Goal: Task Accomplishment & Management: Manage account settings

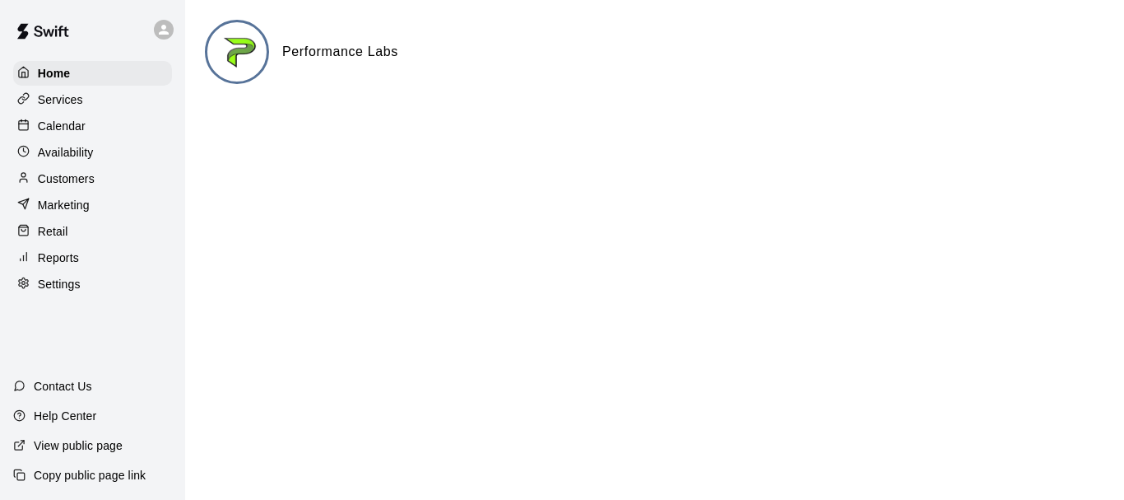
click at [71, 127] on p "Calendar" at bounding box center [62, 126] width 48 height 16
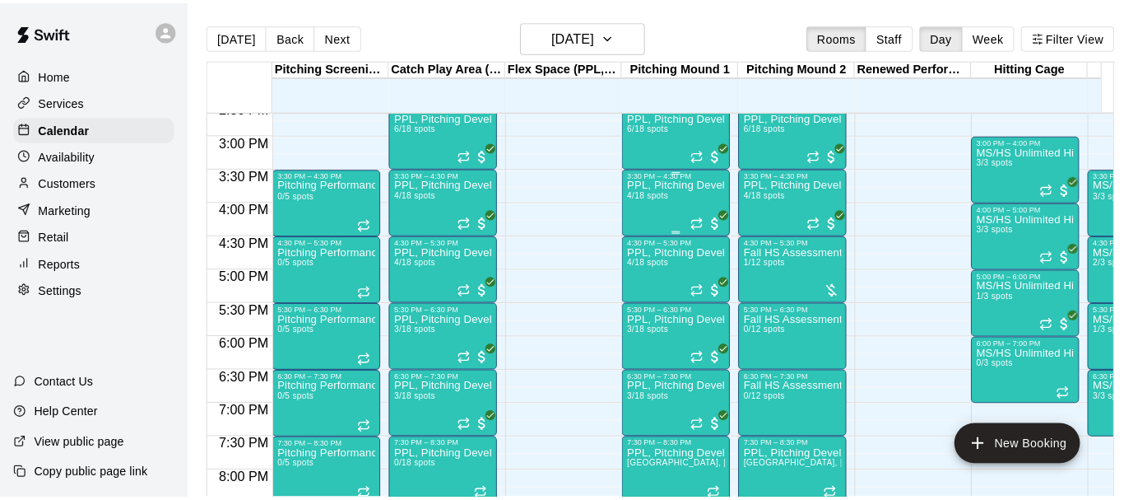
scroll to position [883, 0]
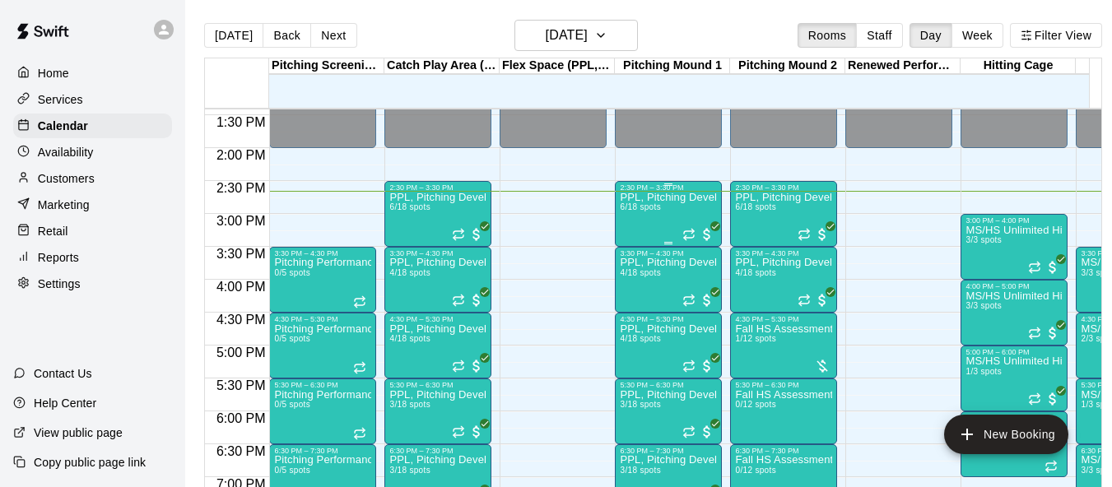
click at [651, 227] on div "PPL, Pitching Development Session 6/18 spots" at bounding box center [668, 435] width 97 height 487
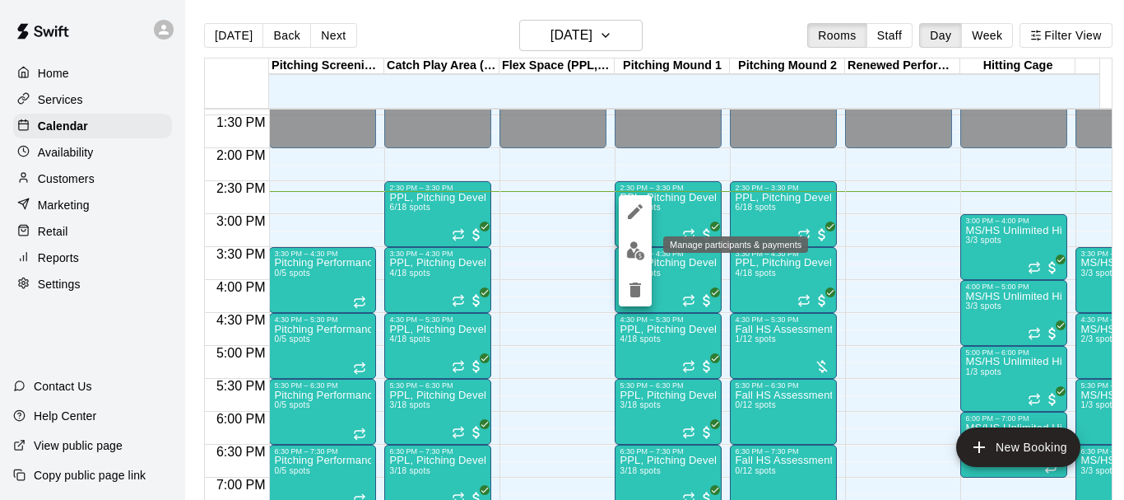
click at [634, 259] on img "edit" at bounding box center [635, 250] width 19 height 19
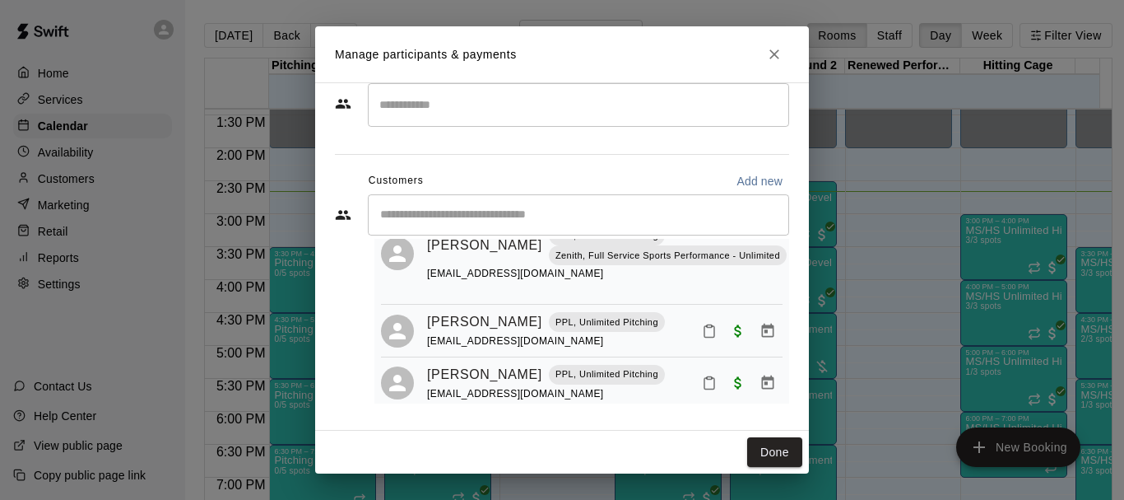
scroll to position [337, 0]
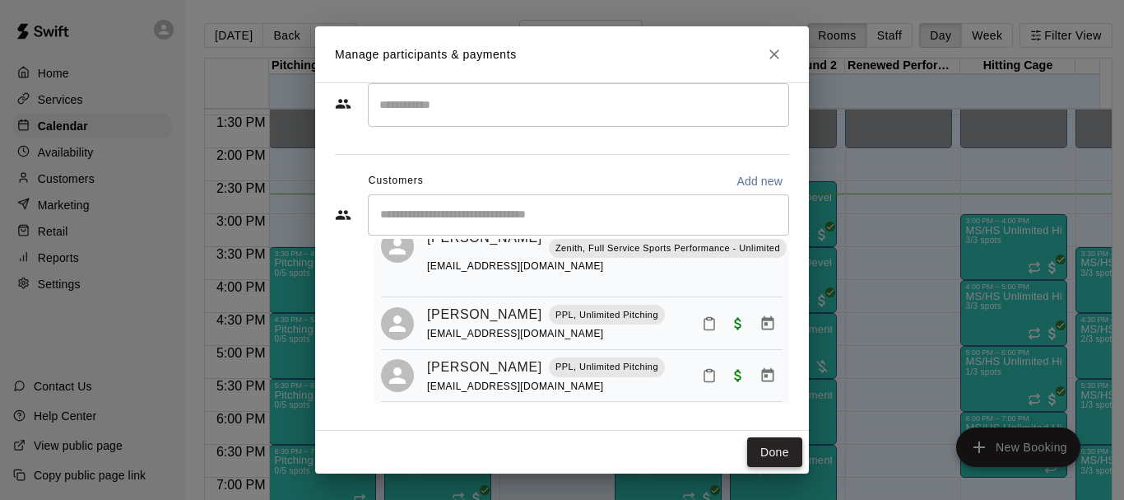
click at [766, 452] on button "Done" at bounding box center [774, 452] width 55 height 30
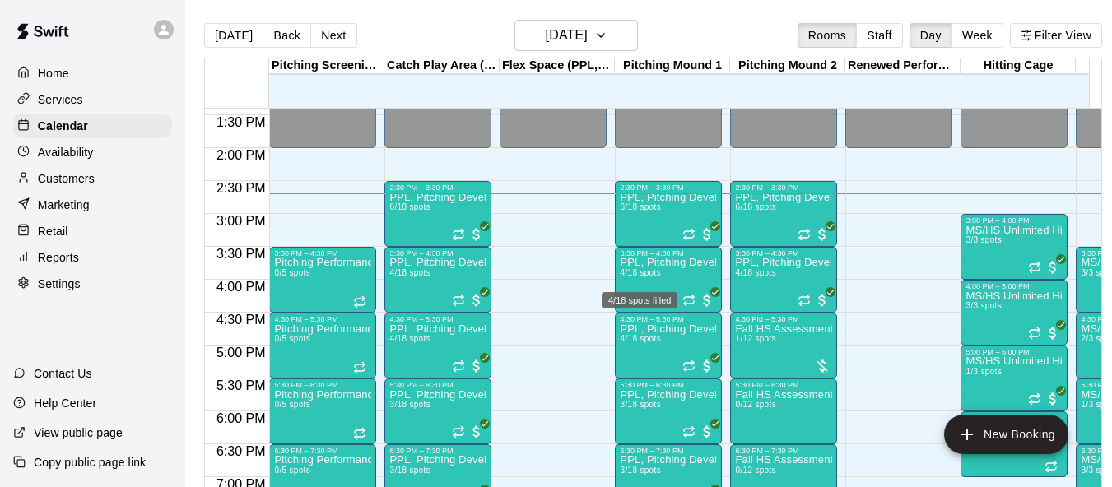
click at [657, 285] on div "4/18 spots filled" at bounding box center [639, 296] width 79 height 30
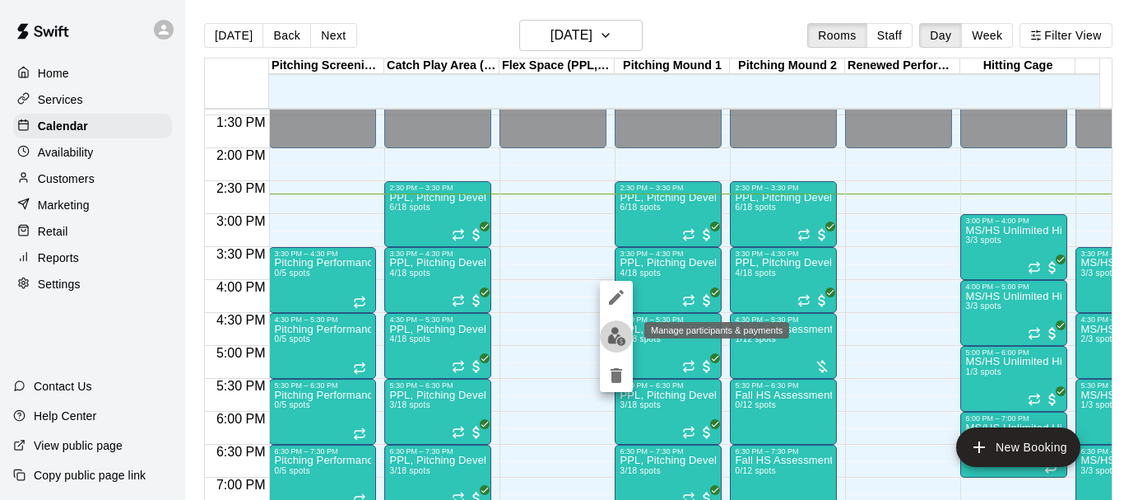
click at [625, 334] on img "edit" at bounding box center [616, 336] width 19 height 19
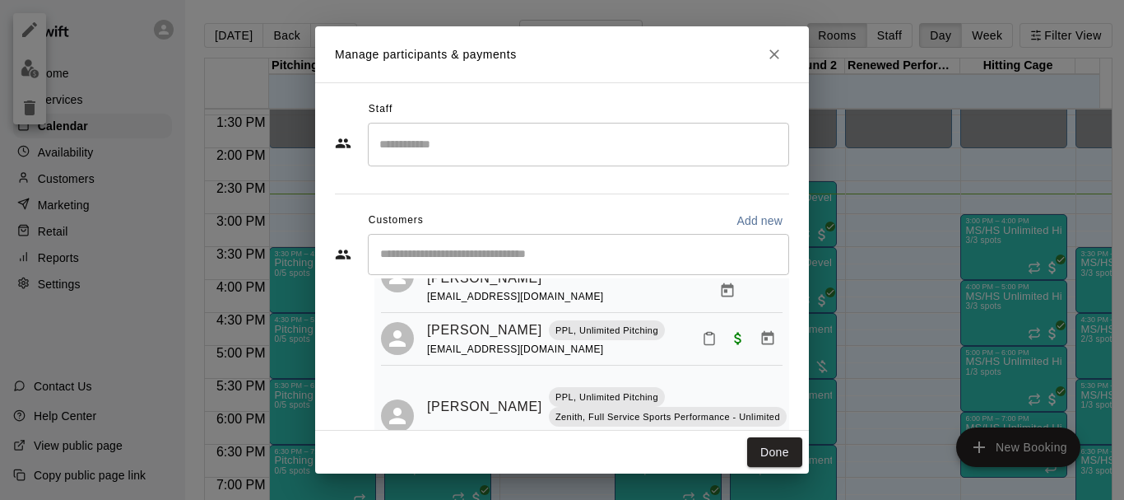
scroll to position [193, 0]
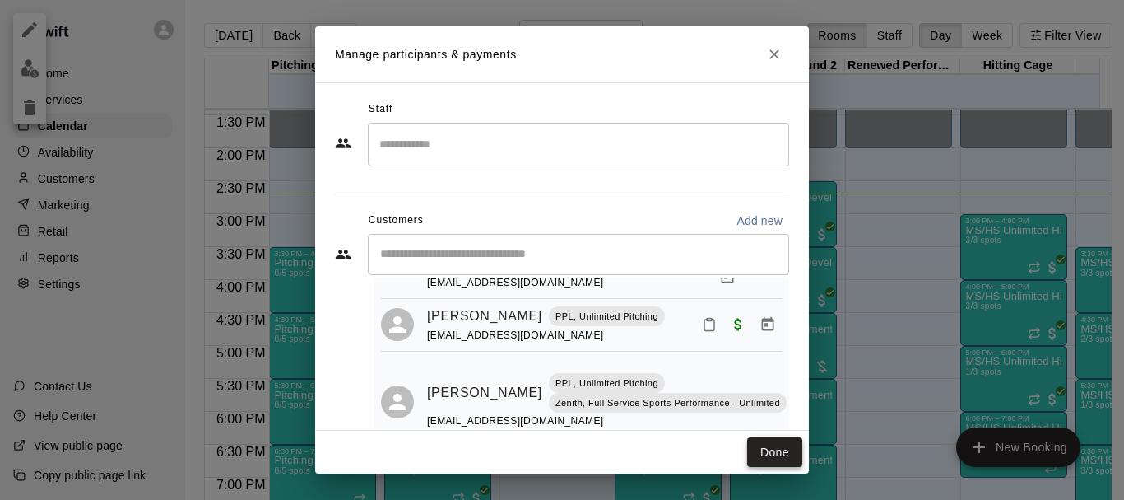
click at [776, 456] on button "Done" at bounding box center [774, 452] width 55 height 30
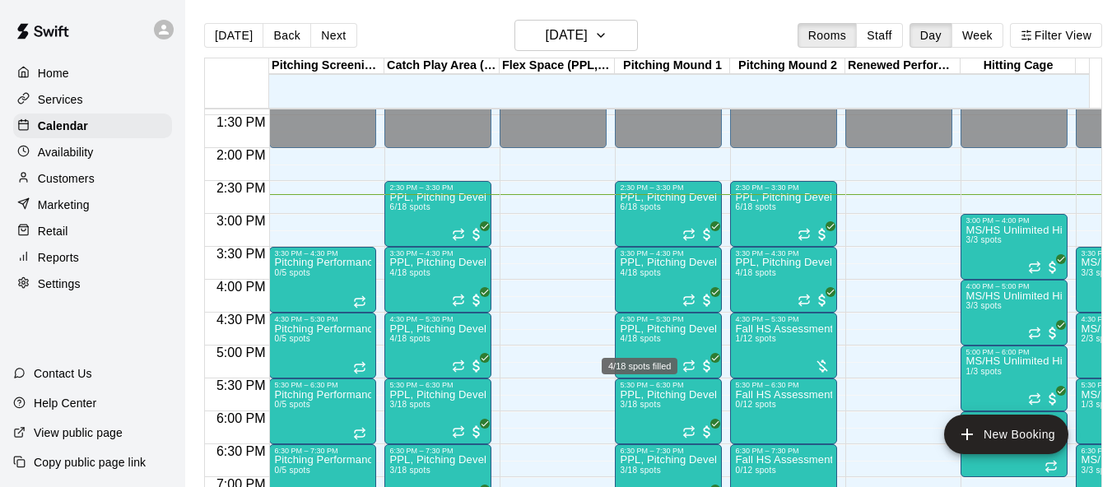
click at [677, 349] on div "4/18 spots filled" at bounding box center [639, 362] width 79 height 30
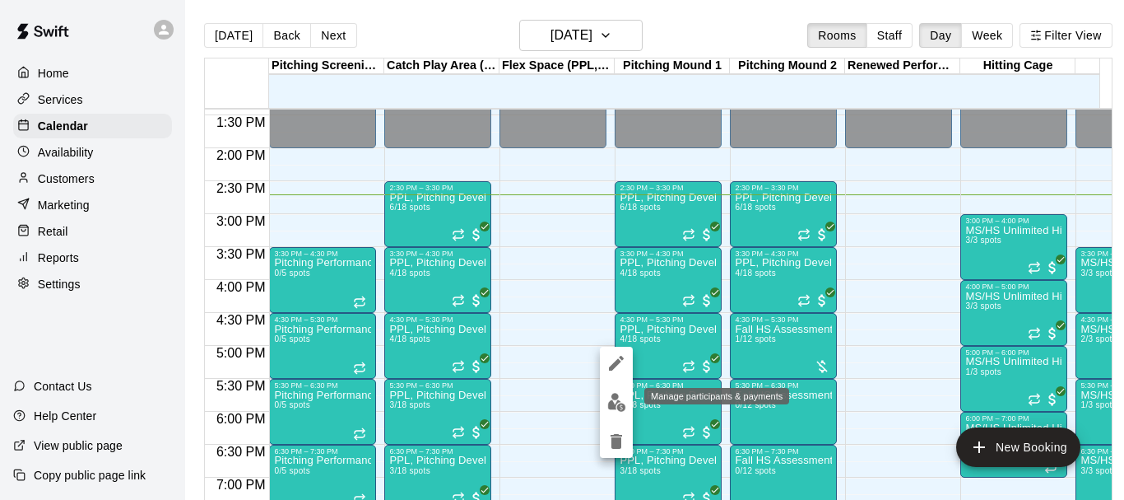
click at [623, 403] on img "edit" at bounding box center [616, 402] width 19 height 19
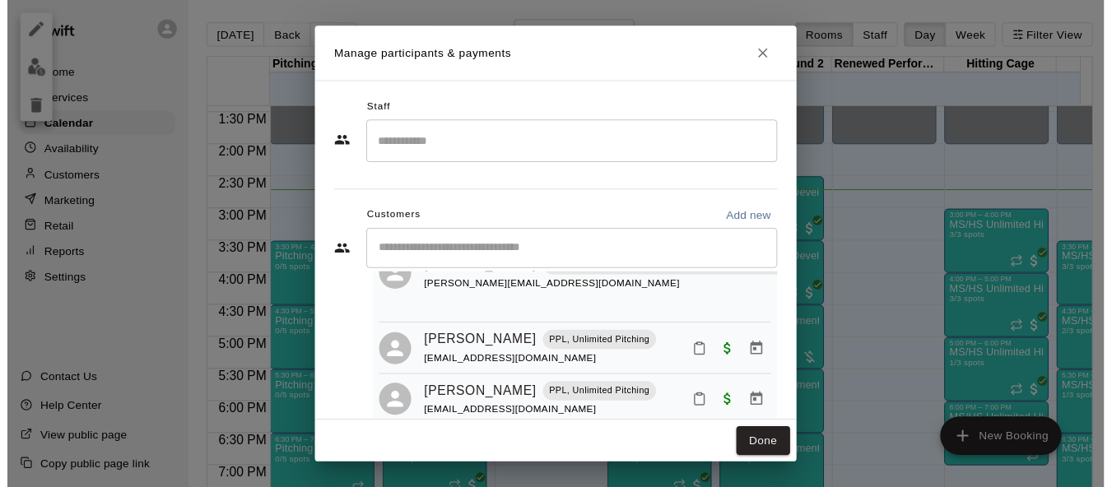
scroll to position [40, 0]
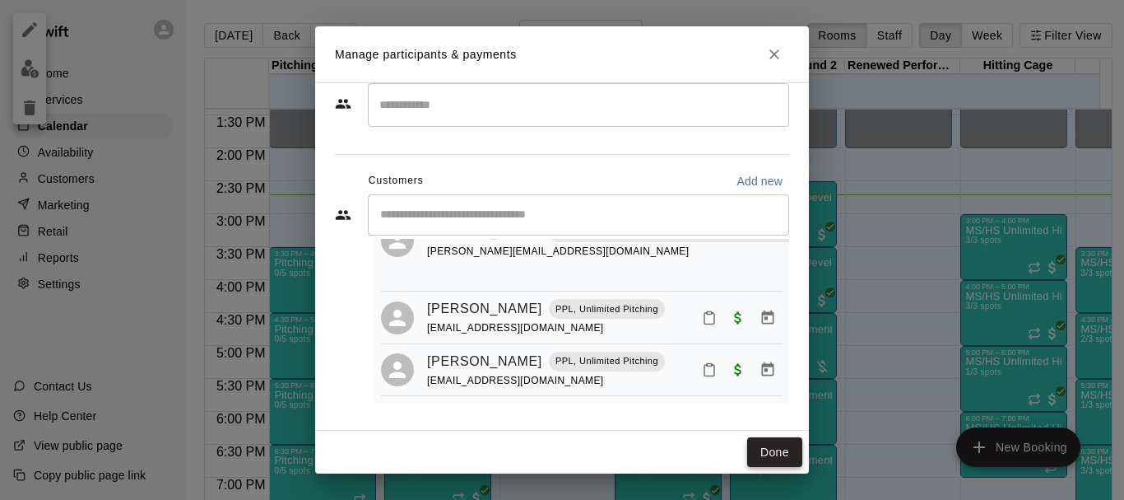
click at [784, 456] on button "Done" at bounding box center [774, 452] width 55 height 30
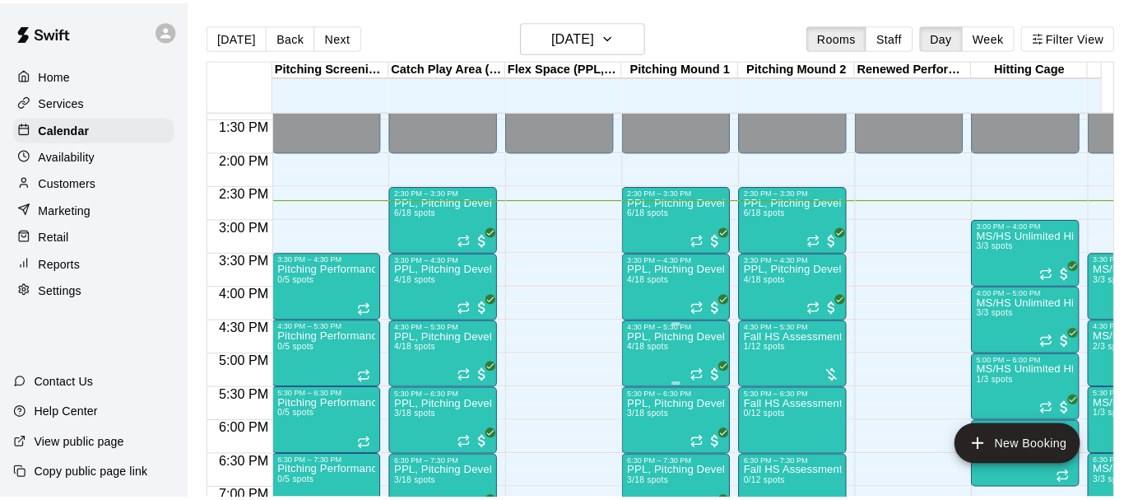
scroll to position [966, 0]
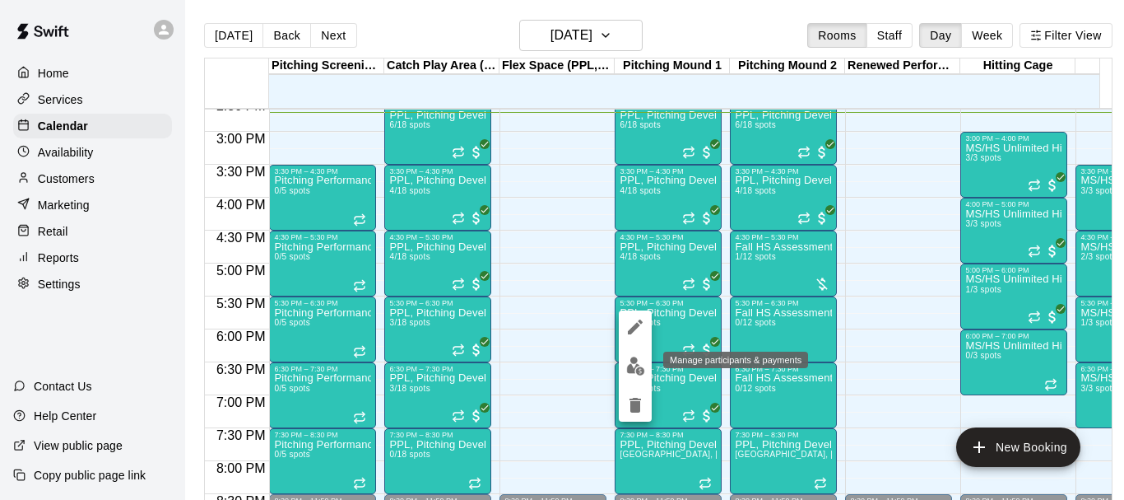
click at [635, 368] on img "edit" at bounding box center [635, 365] width 19 height 19
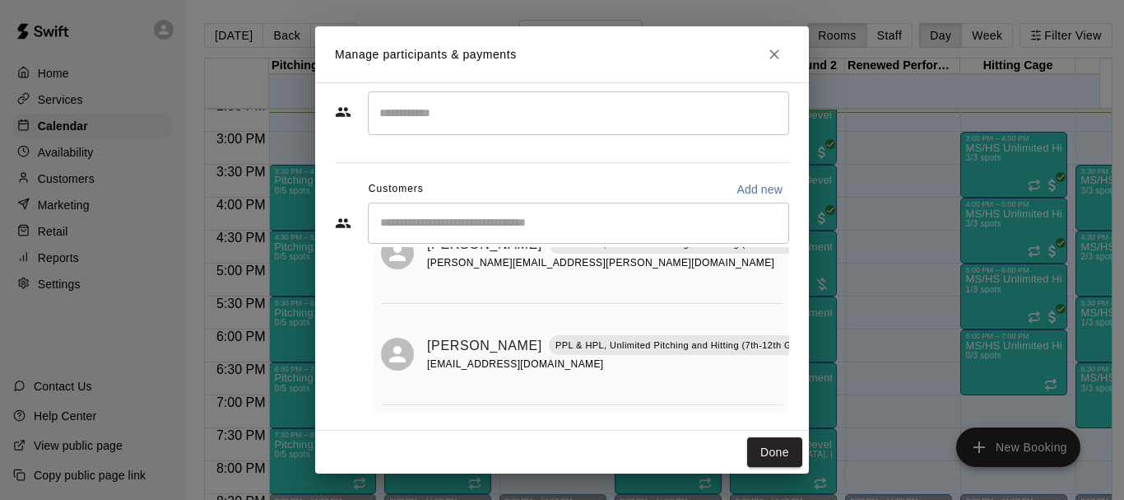
scroll to position [40, 0]
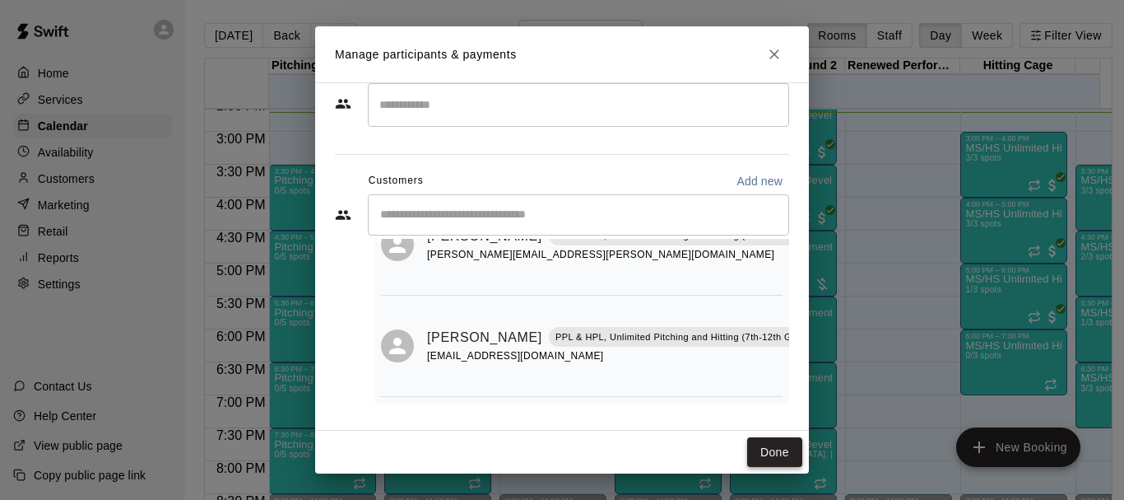
click at [760, 440] on button "Done" at bounding box center [774, 452] width 55 height 30
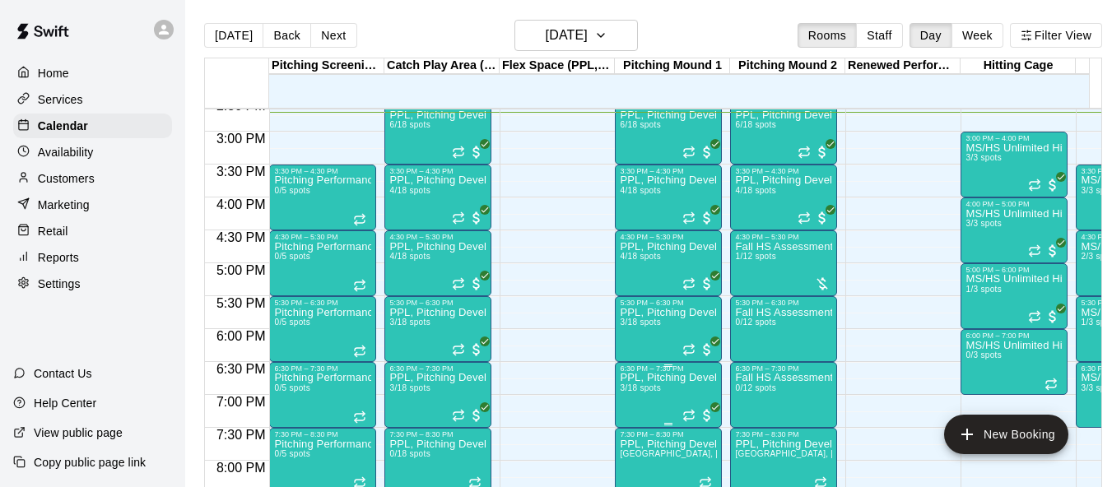
click at [651, 393] on span "3/18 spots" at bounding box center [640, 388] width 40 height 9
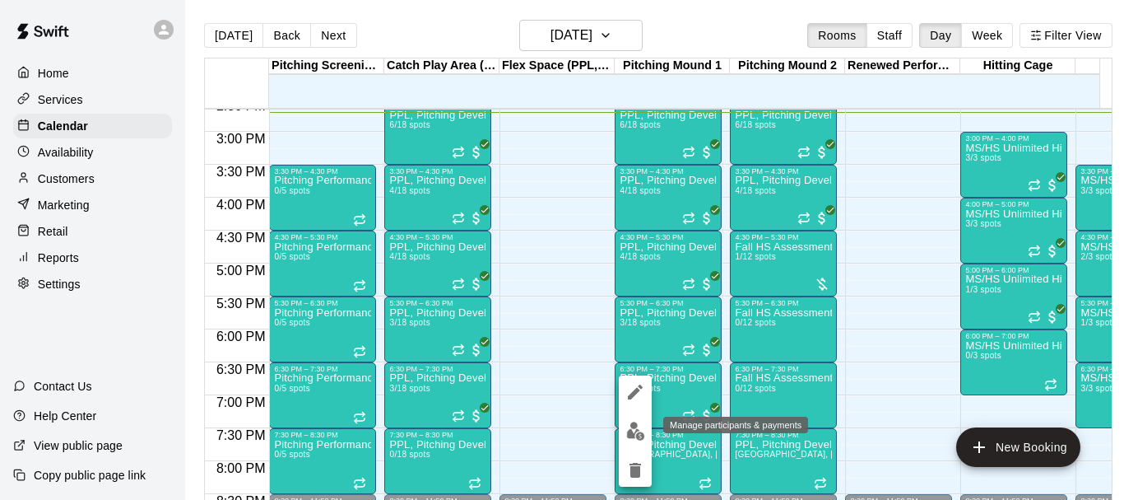
click at [644, 433] on img "edit" at bounding box center [635, 430] width 19 height 19
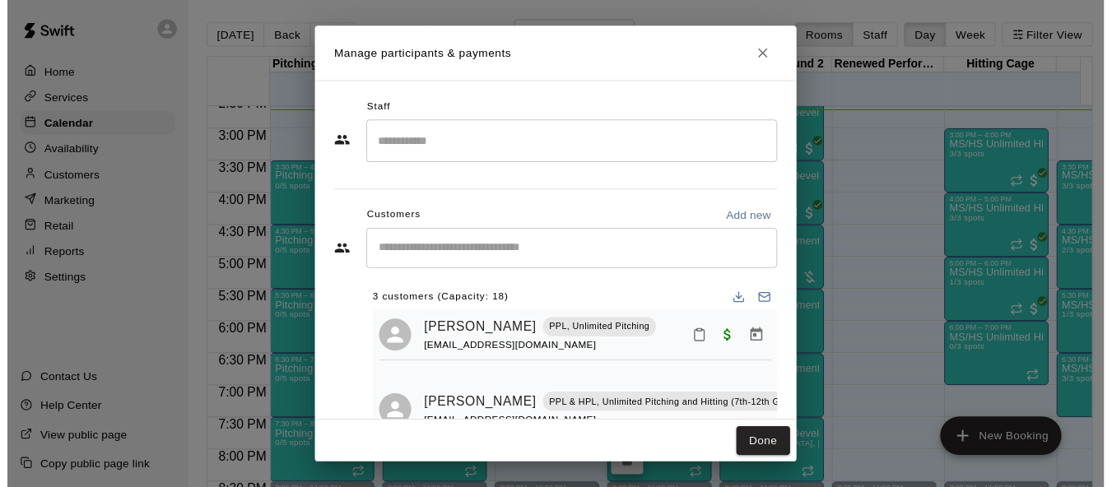
scroll to position [151, 0]
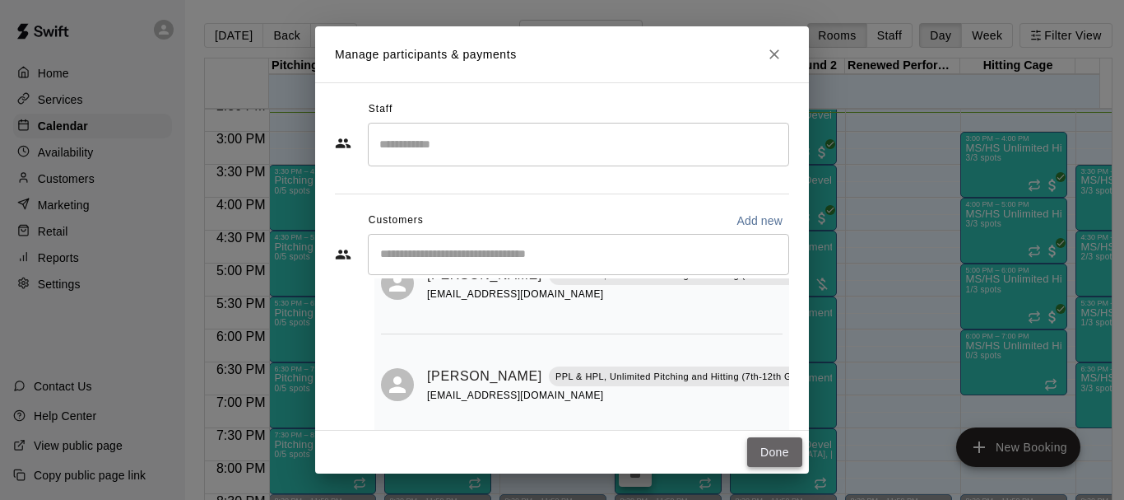
click at [785, 449] on button "Done" at bounding box center [774, 452] width 55 height 30
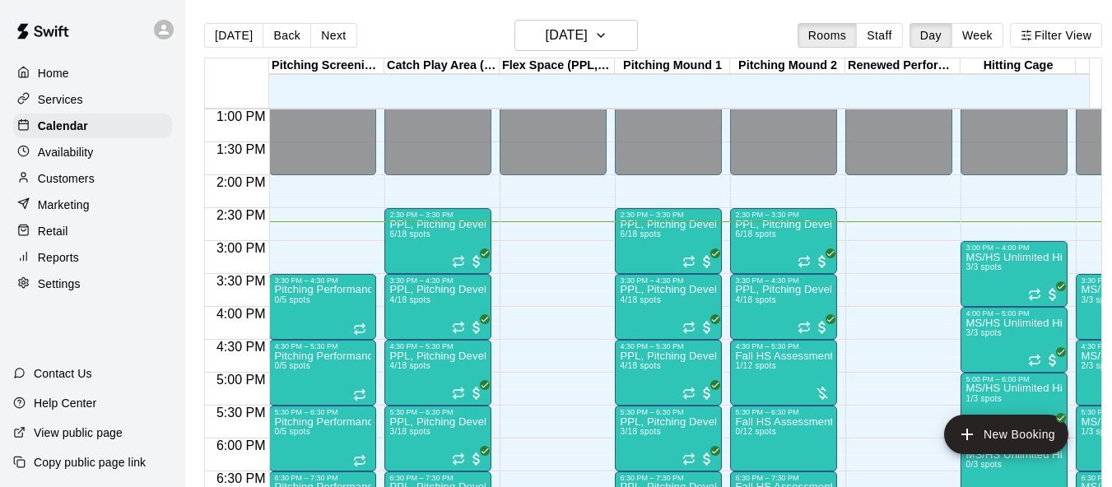
scroll to position [0, 20]
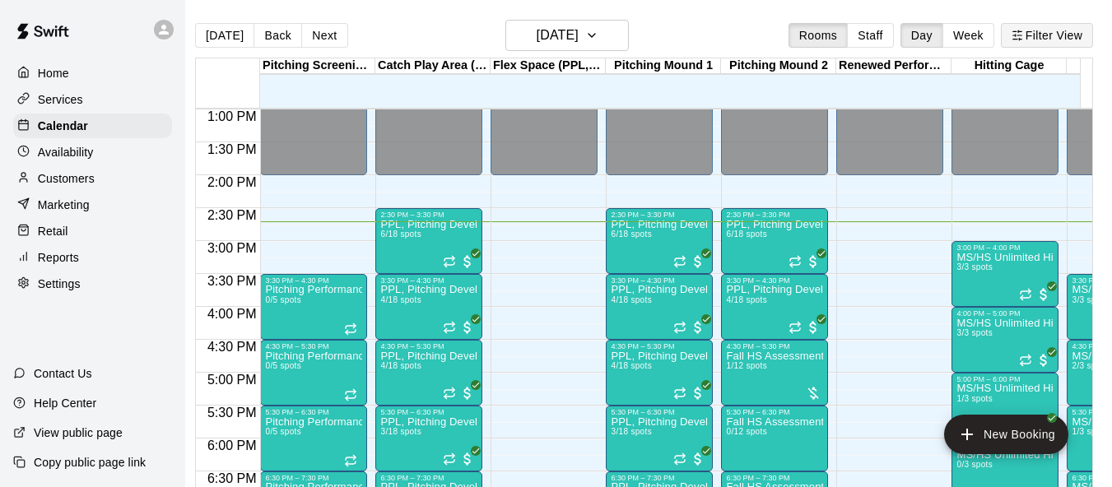
click at [1036, 33] on button "Filter View" at bounding box center [1047, 35] width 92 height 25
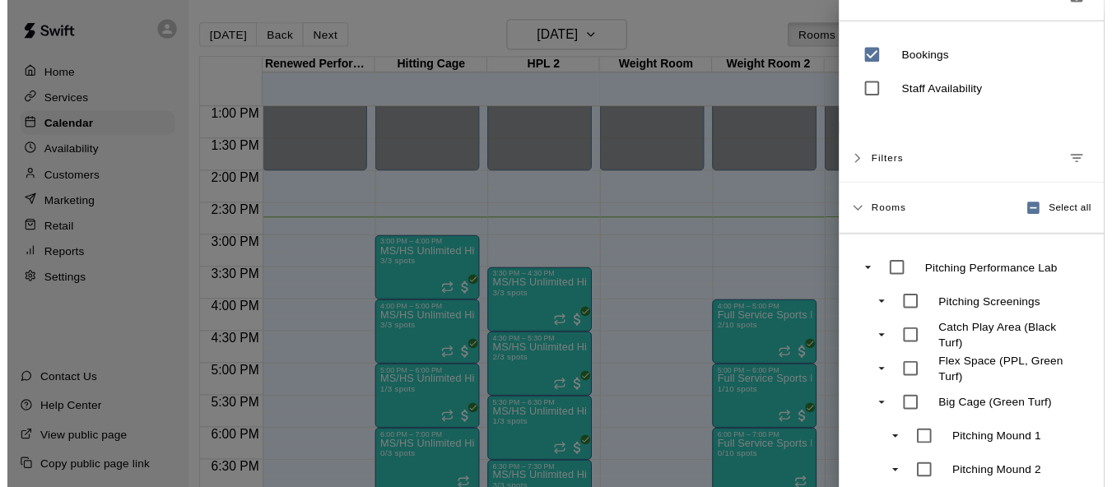
scroll to position [0, 0]
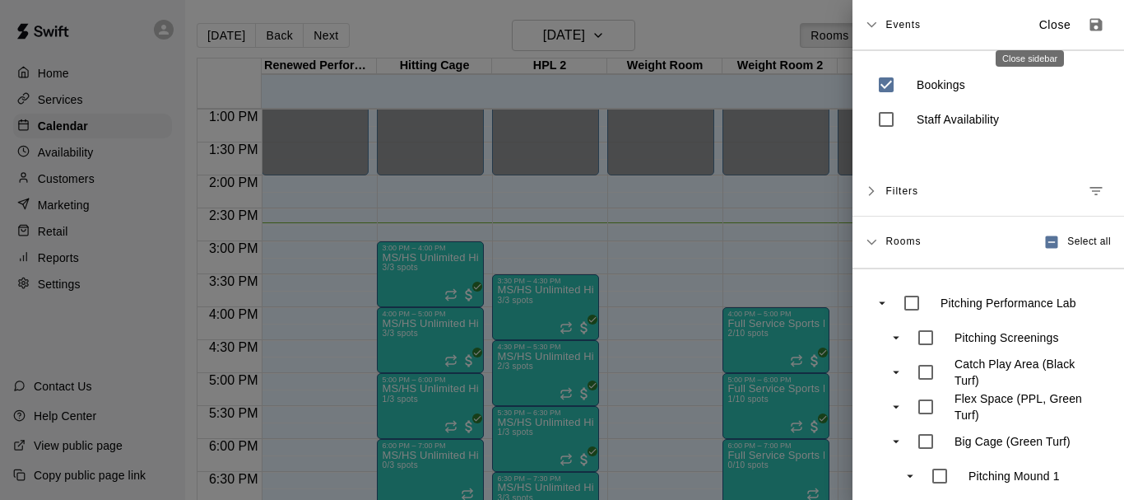
click at [1040, 23] on p "Close" at bounding box center [1056, 24] width 32 height 17
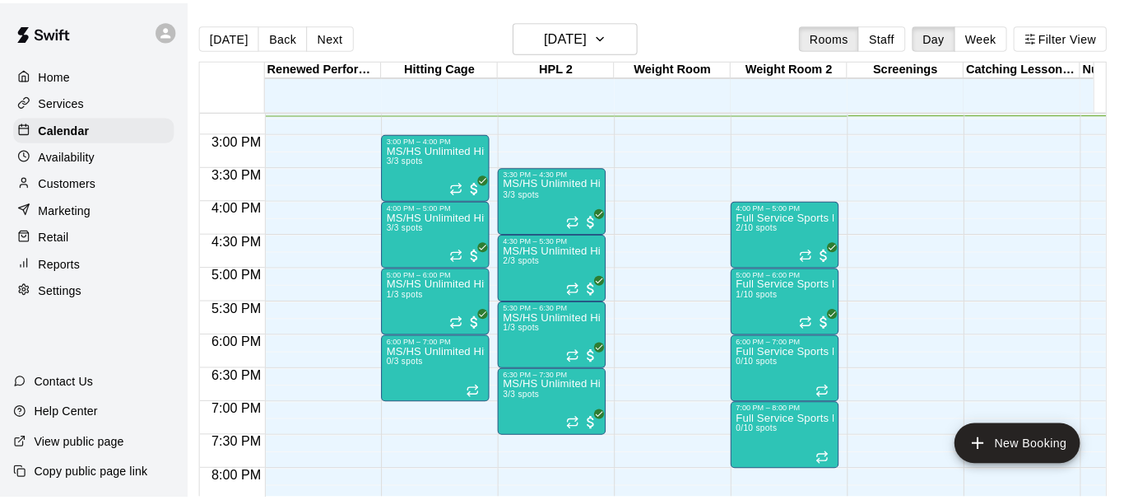
scroll to position [938, 0]
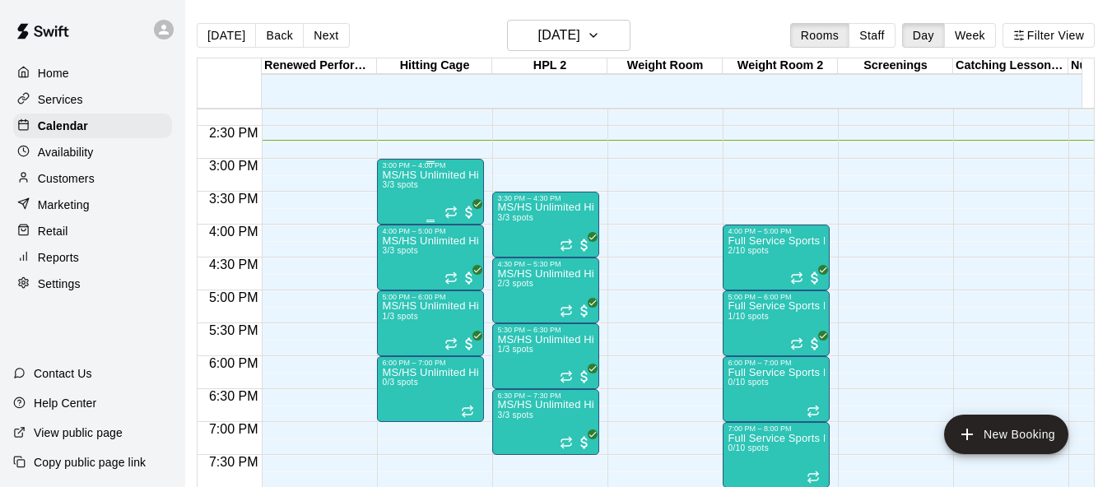
click at [384, 194] on div "MS/HS Unlimited Hitting 3/3 spots" at bounding box center [430, 413] width 97 height 487
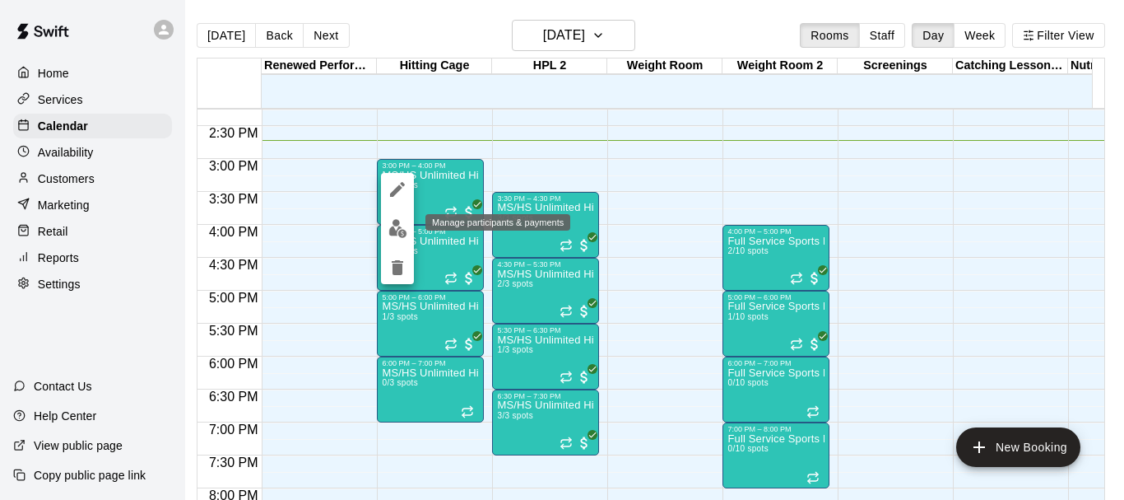
click at [398, 235] on img "edit" at bounding box center [398, 228] width 19 height 19
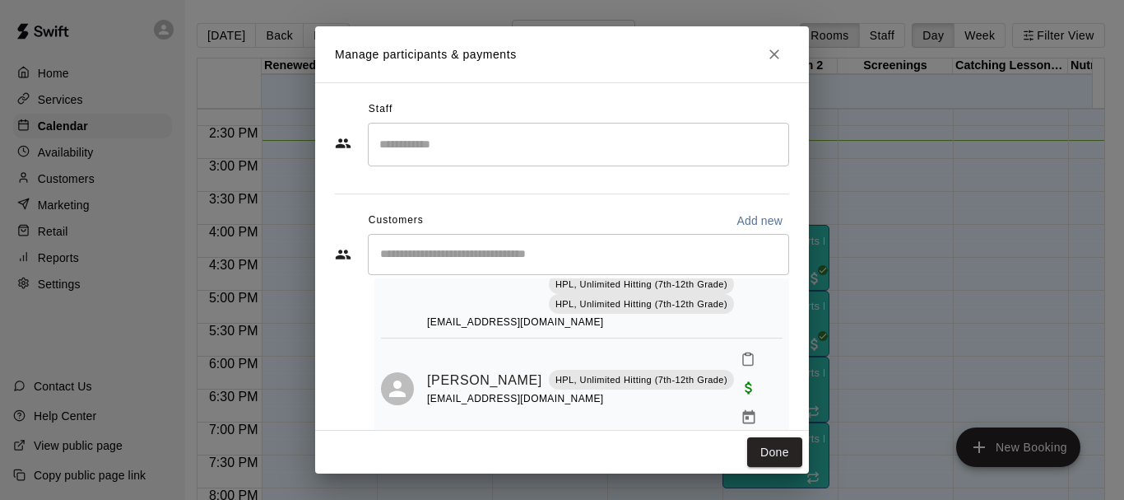
scroll to position [454, 0]
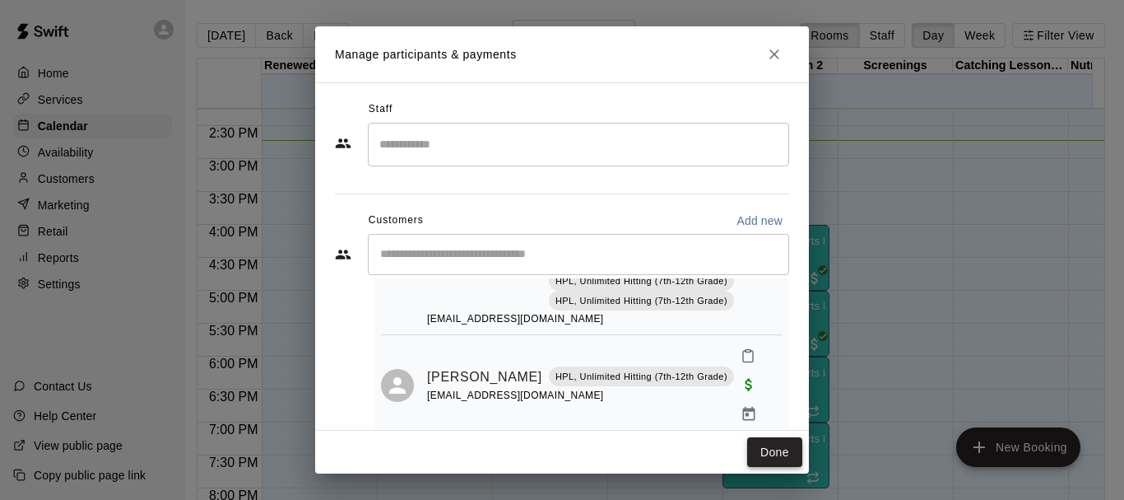
click at [773, 452] on button "Done" at bounding box center [774, 452] width 55 height 30
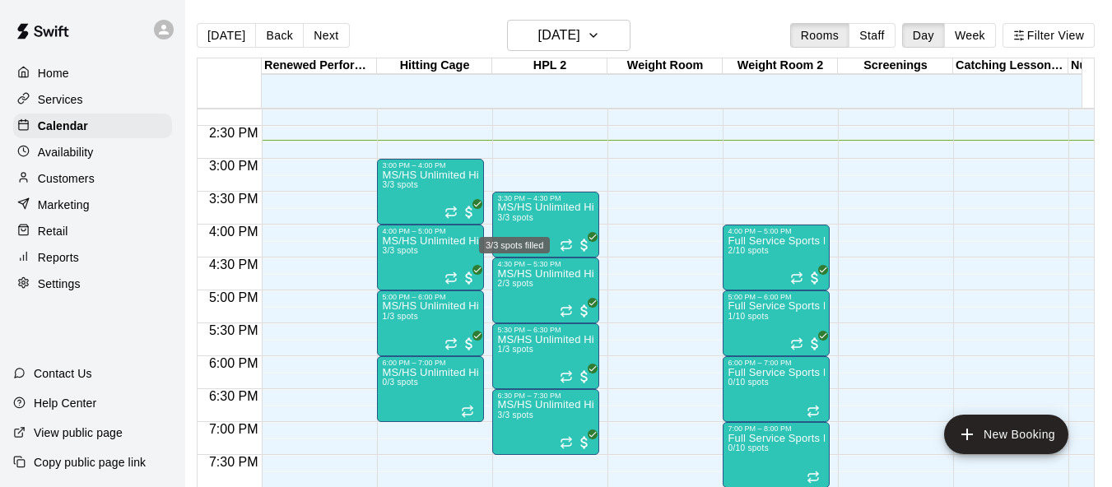
click at [521, 226] on div "3/3 spots filled" at bounding box center [514, 241] width 74 height 30
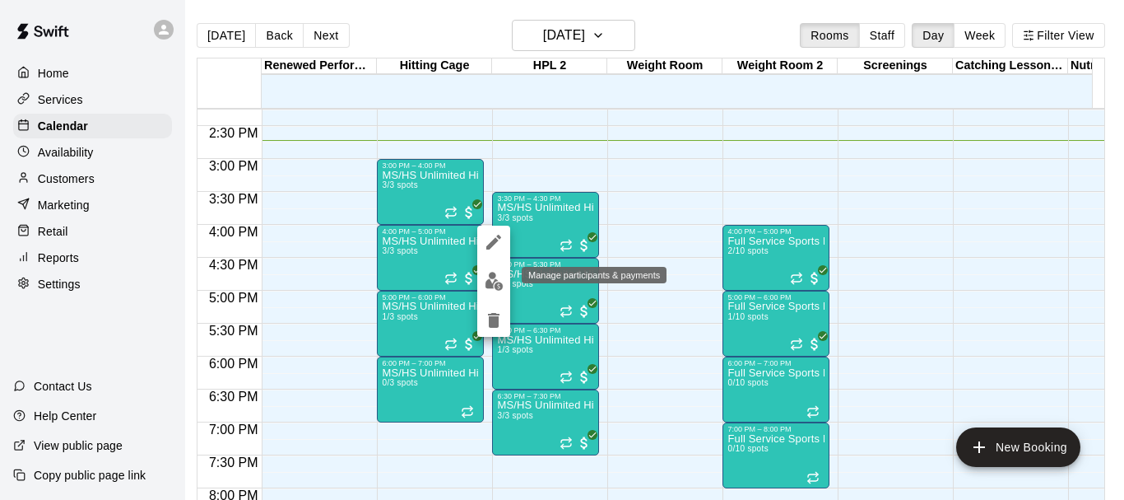
click at [488, 278] on img "edit" at bounding box center [494, 281] width 19 height 19
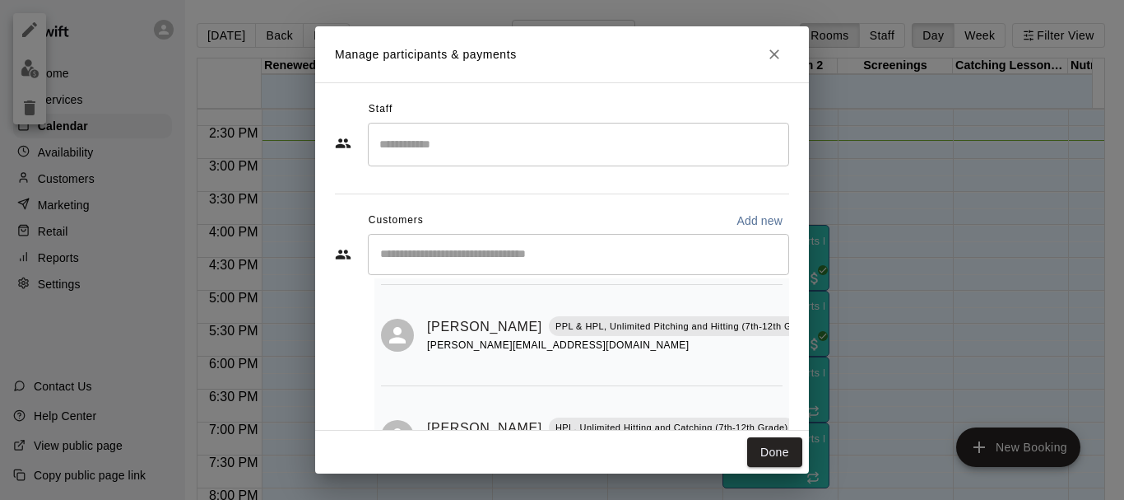
scroll to position [198, 0]
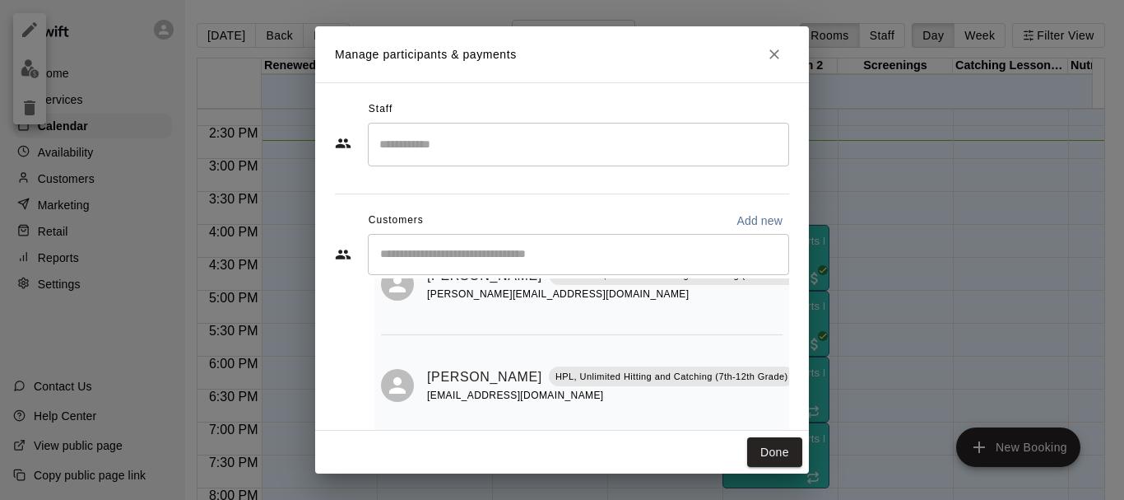
click at [783, 458] on button "Done" at bounding box center [774, 452] width 55 height 30
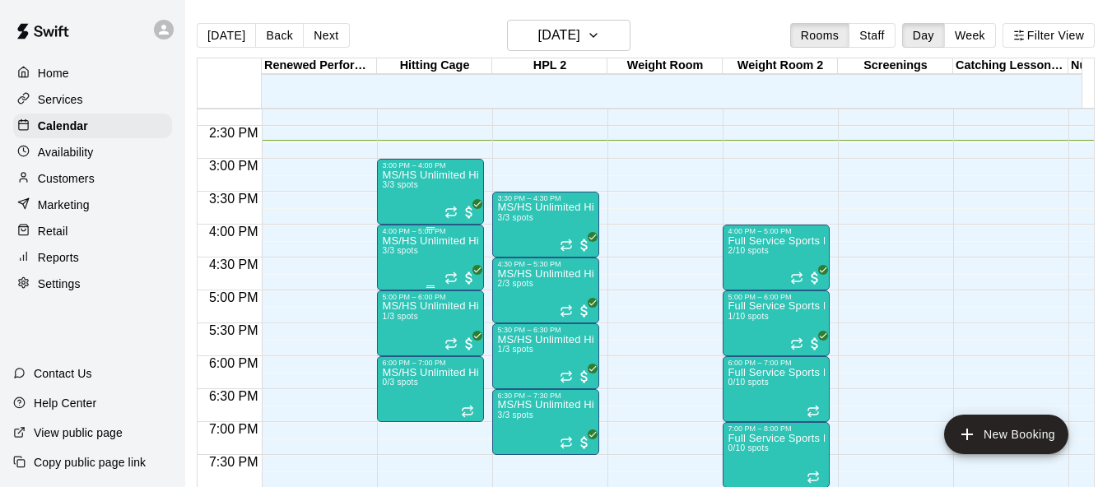
click at [397, 260] on div "MS/HS Unlimited Hitting 3/3 spots" at bounding box center [430, 478] width 97 height 487
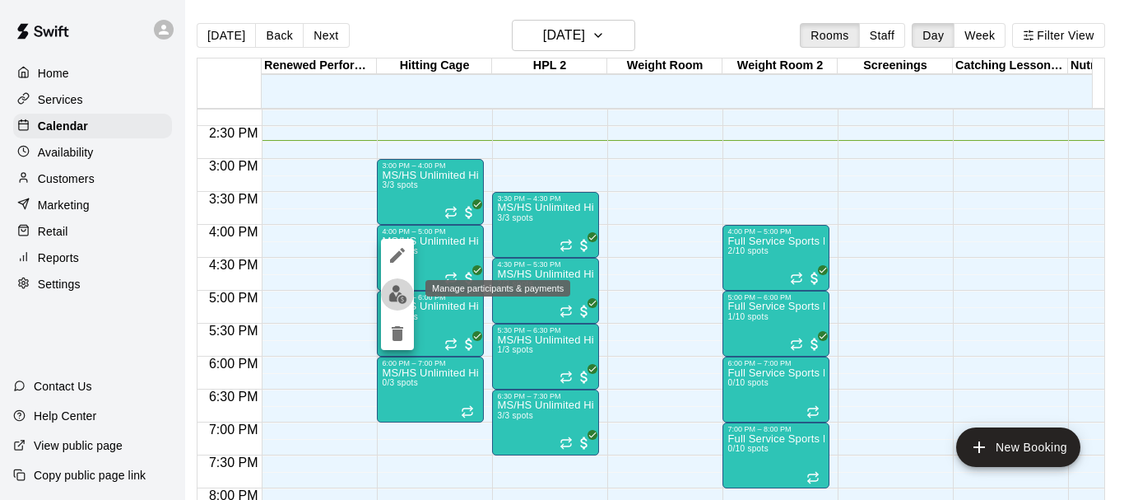
click at [396, 297] on img "edit" at bounding box center [398, 294] width 19 height 19
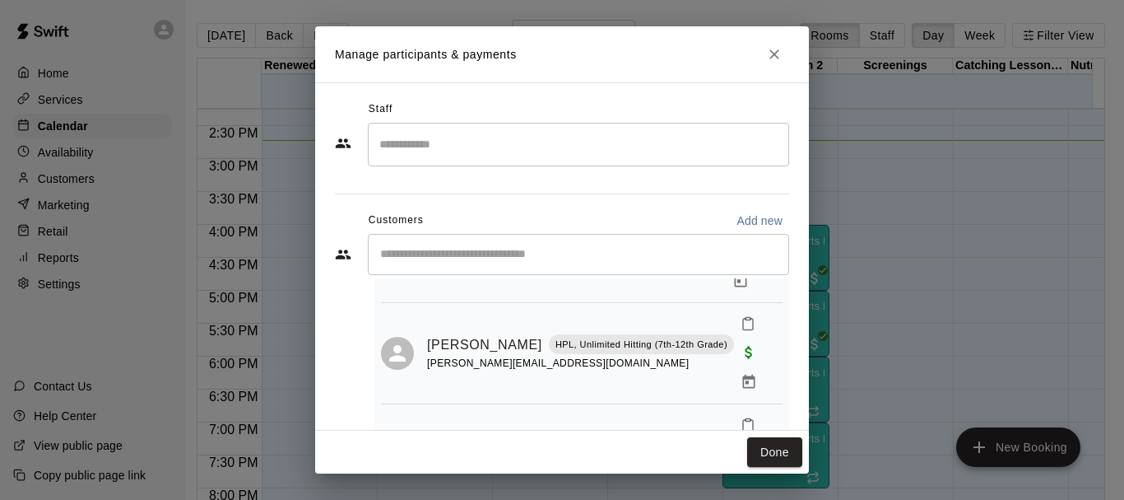
scroll to position [134, 0]
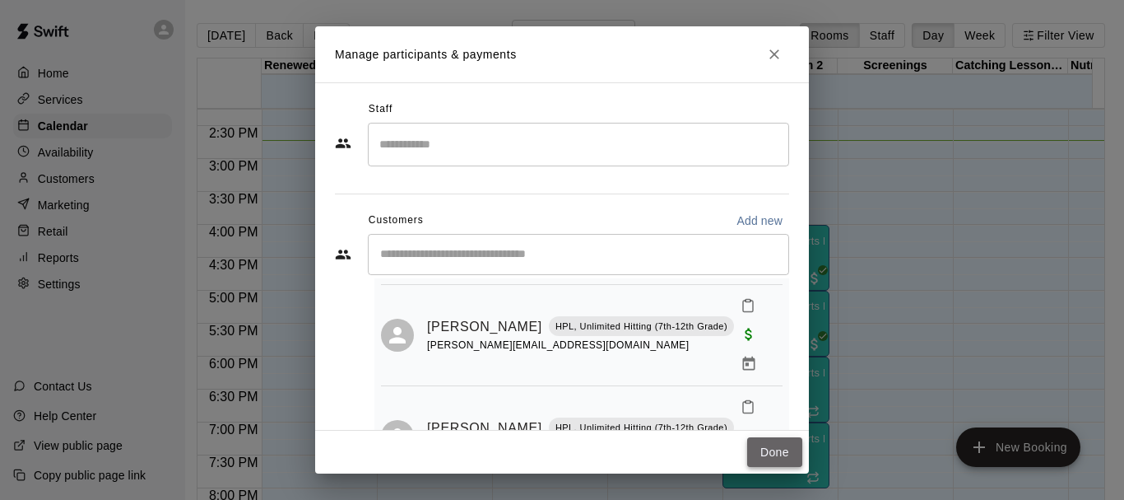
click at [782, 461] on button "Done" at bounding box center [774, 452] width 55 height 30
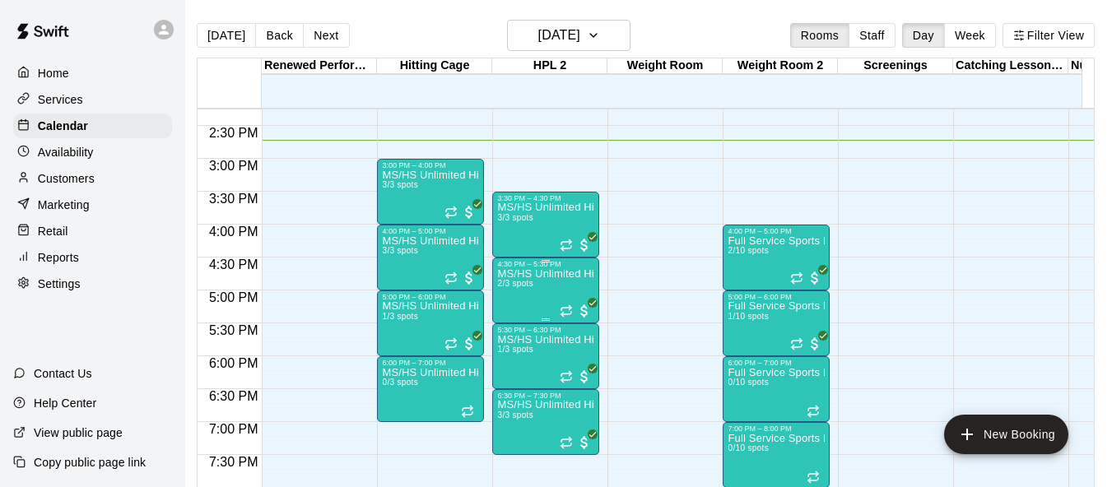
click at [507, 288] on span "2/3 spots" at bounding box center [515, 283] width 36 height 9
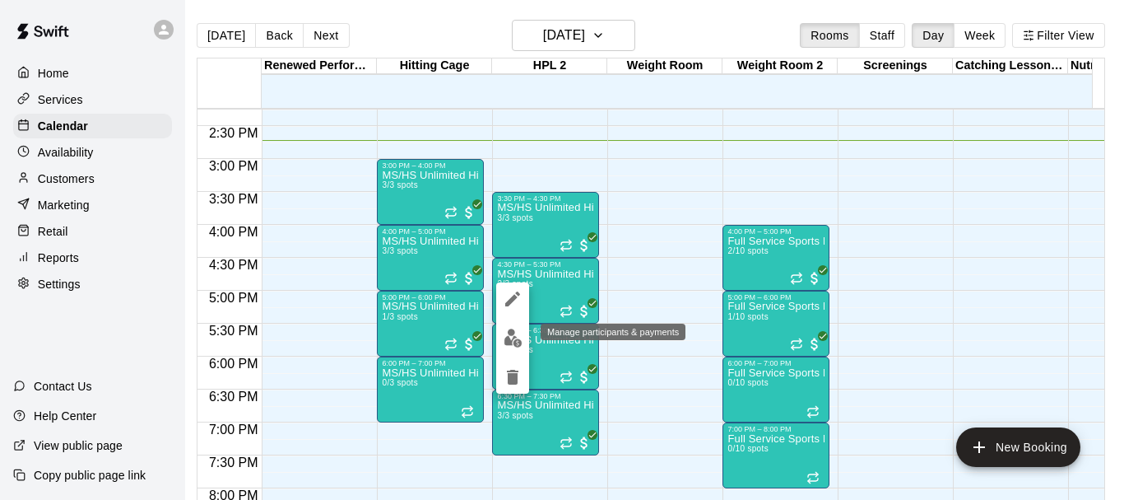
click at [514, 333] on img "edit" at bounding box center [513, 337] width 19 height 19
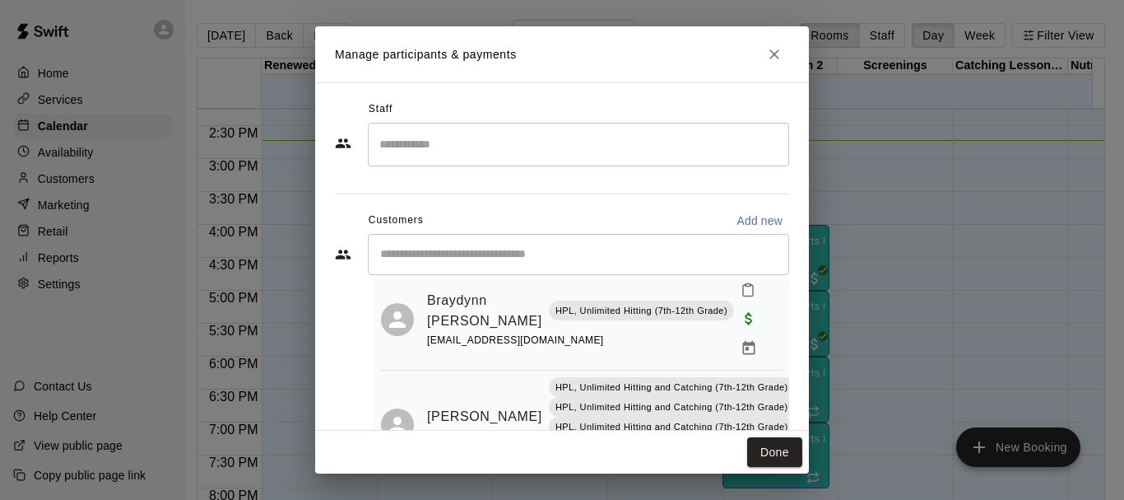
scroll to position [73, 0]
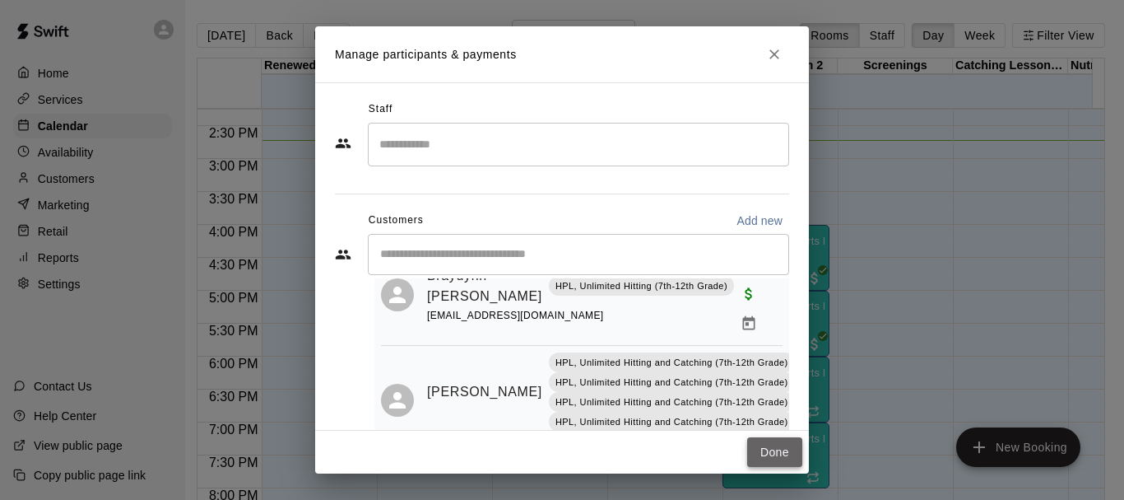
click at [759, 453] on button "Done" at bounding box center [774, 452] width 55 height 30
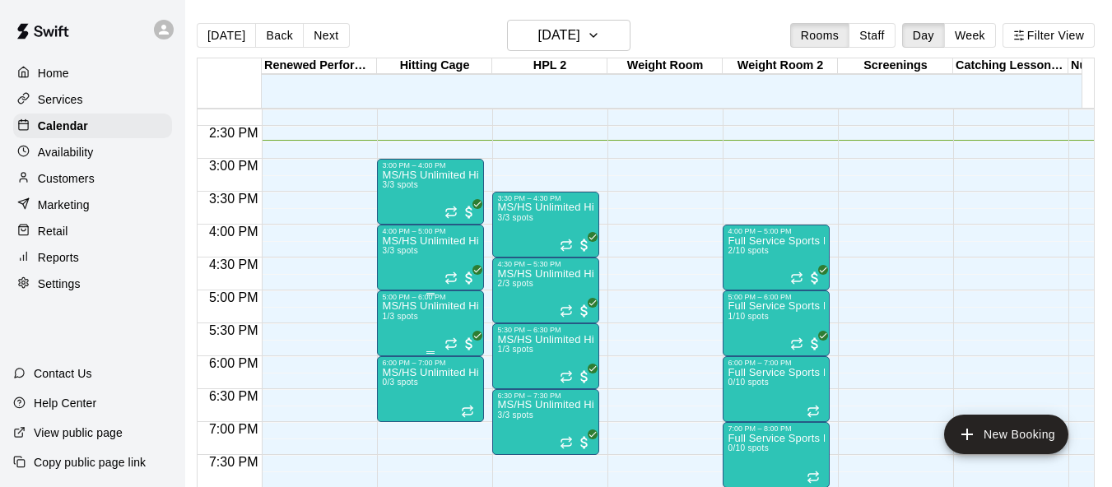
click at [390, 319] on span "1/3 spots" at bounding box center [400, 316] width 36 height 9
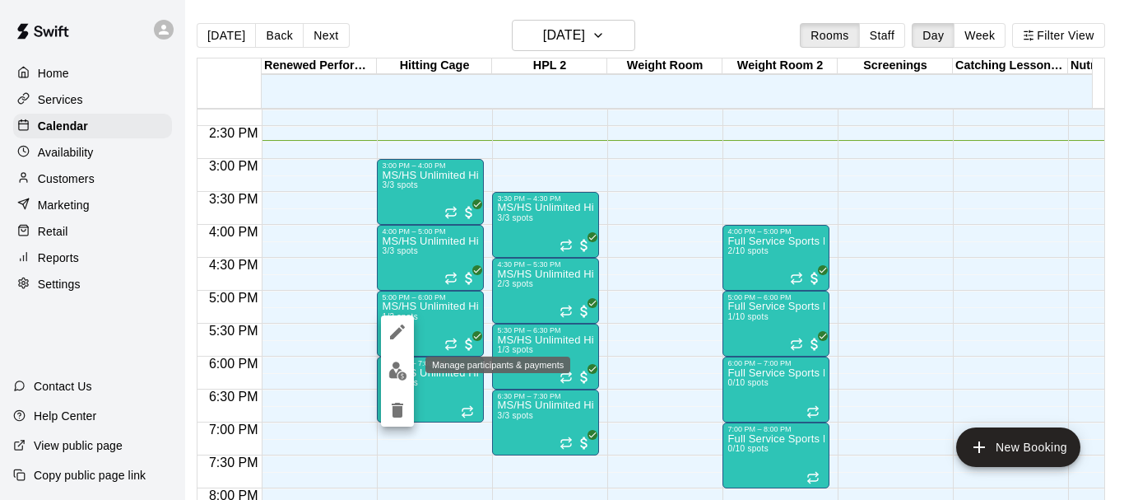
click at [396, 375] on img "edit" at bounding box center [398, 370] width 19 height 19
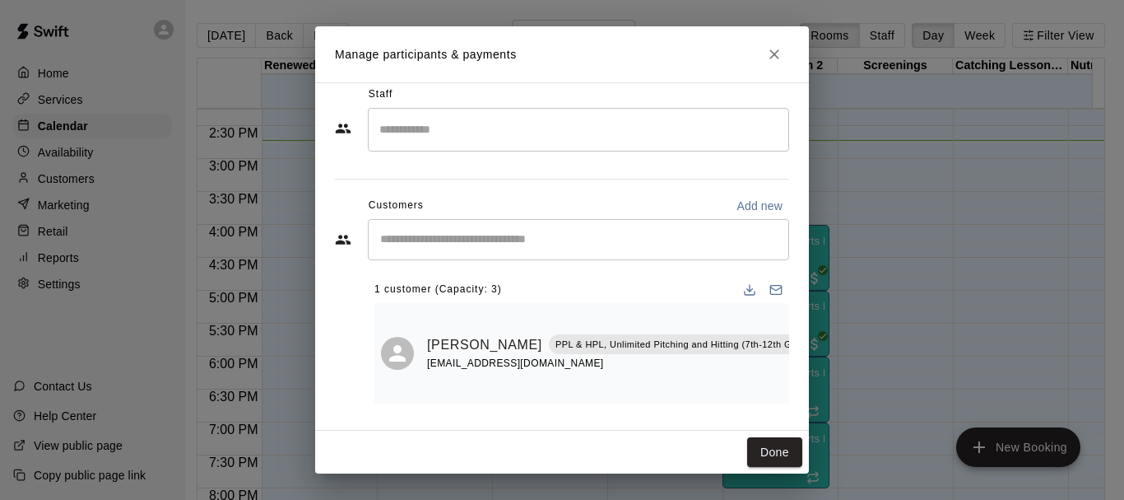
scroll to position [27, 0]
click at [788, 460] on button "Done" at bounding box center [774, 452] width 55 height 30
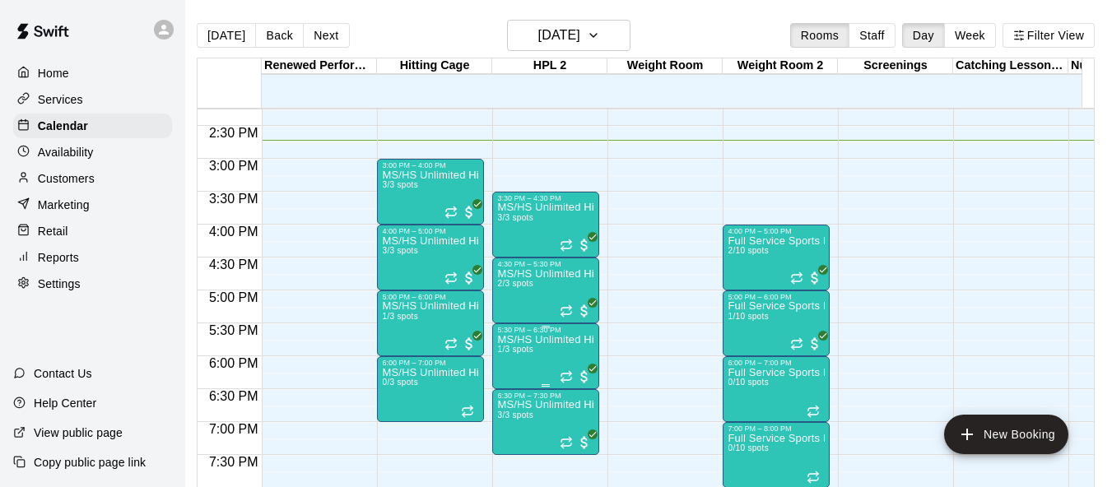
click at [515, 354] on span "1/3 spots" at bounding box center [515, 349] width 36 height 9
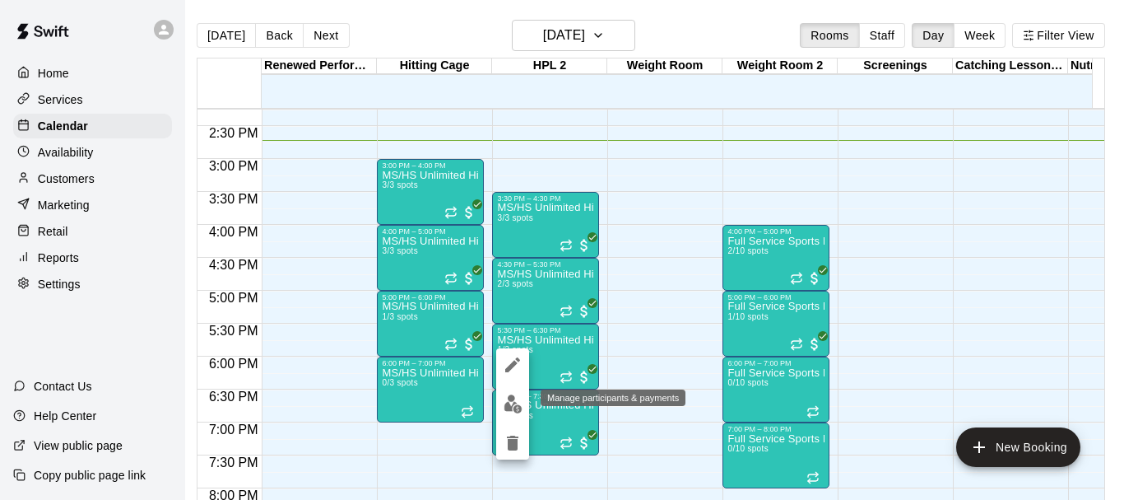
click at [515, 395] on img "edit" at bounding box center [513, 403] width 19 height 19
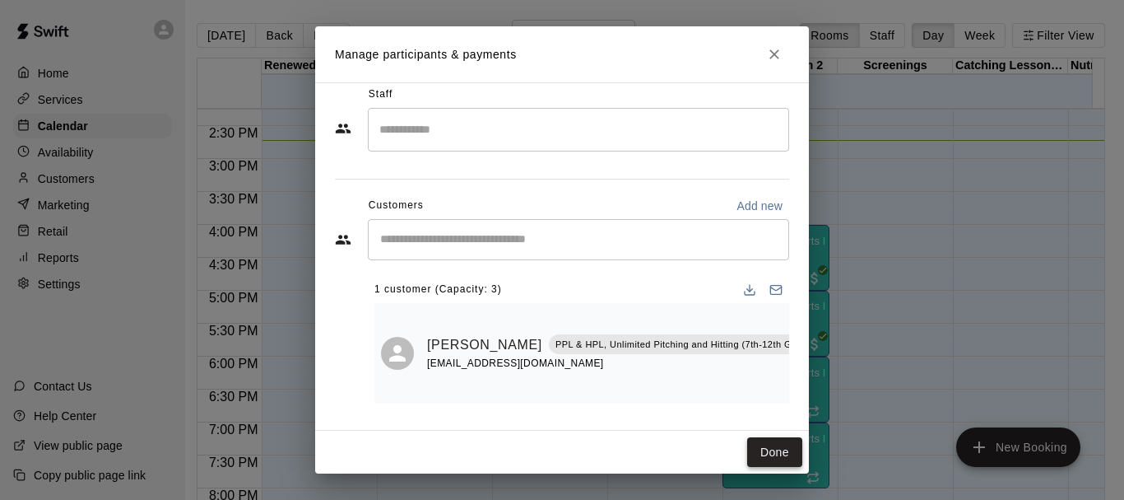
click at [766, 440] on button "Done" at bounding box center [774, 452] width 55 height 30
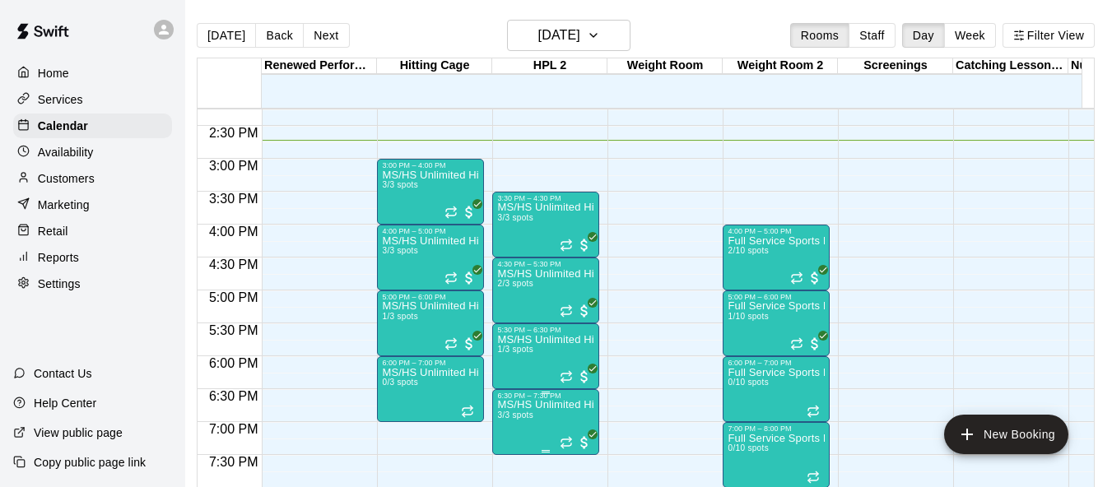
click at [528, 420] on span "3/3 spots" at bounding box center [515, 415] width 36 height 9
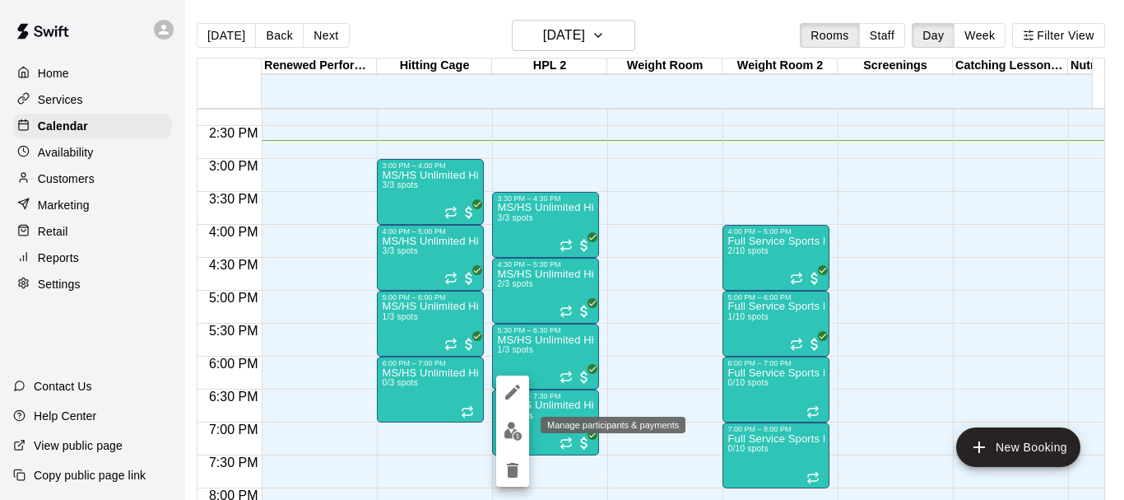
click at [515, 435] on img "edit" at bounding box center [513, 430] width 19 height 19
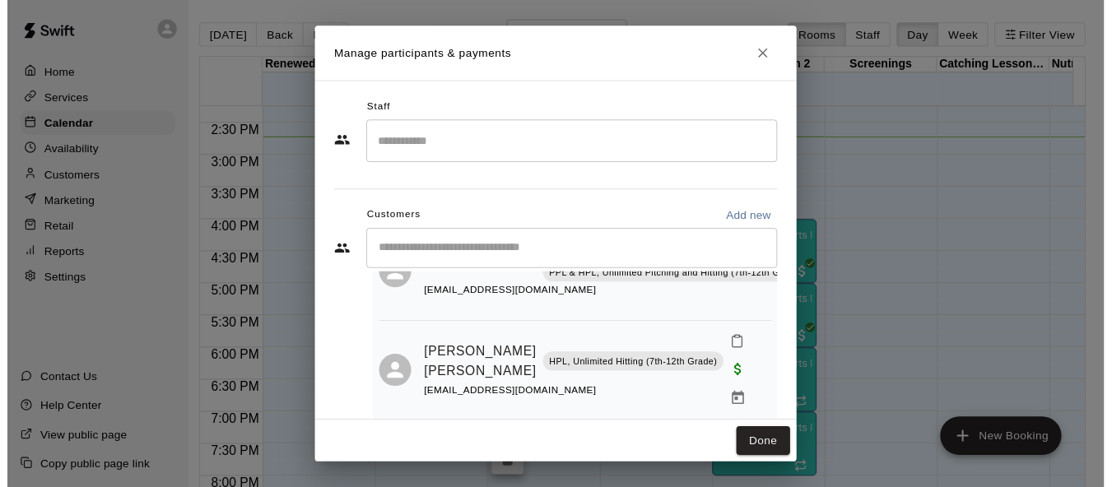
scroll to position [172, 0]
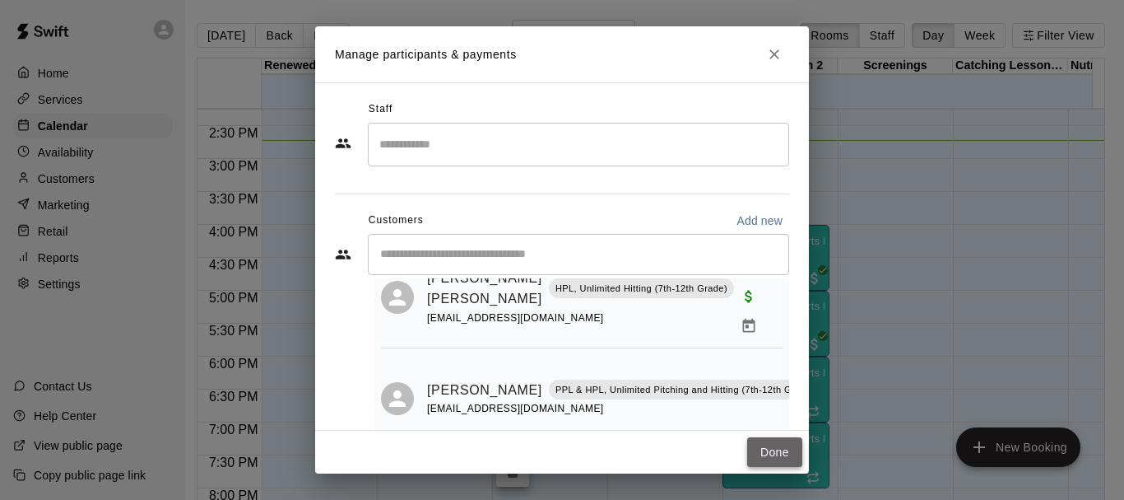
click at [786, 466] on button "Done" at bounding box center [774, 452] width 55 height 30
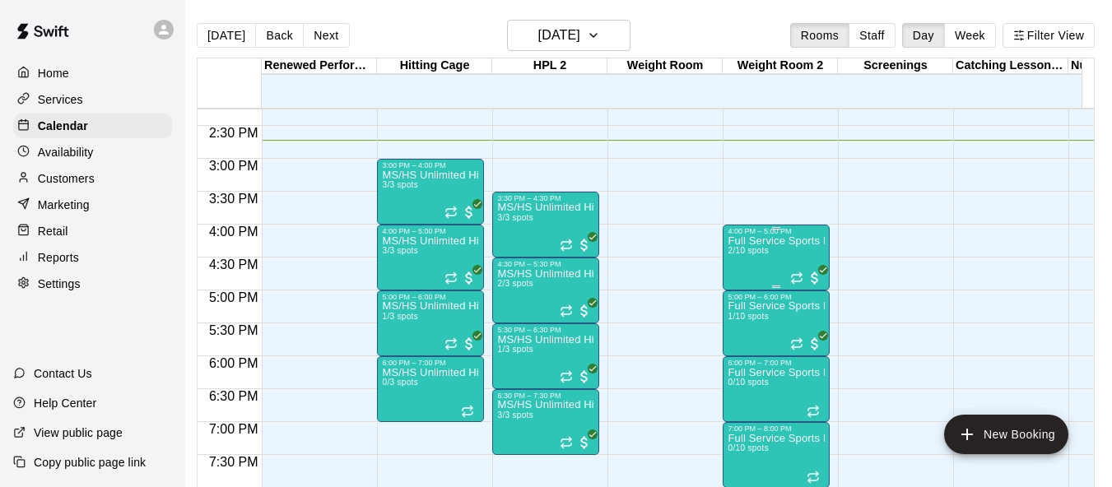
click at [753, 267] on div "Full Service Sports Performance 2/10 spots" at bounding box center [776, 478] width 97 height 487
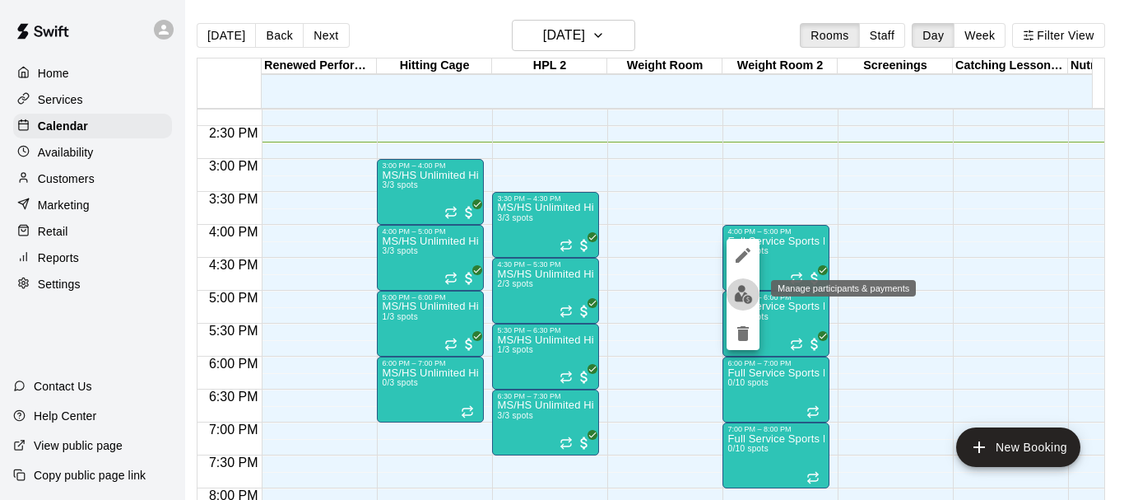
click at [746, 292] on img "edit" at bounding box center [743, 294] width 19 height 19
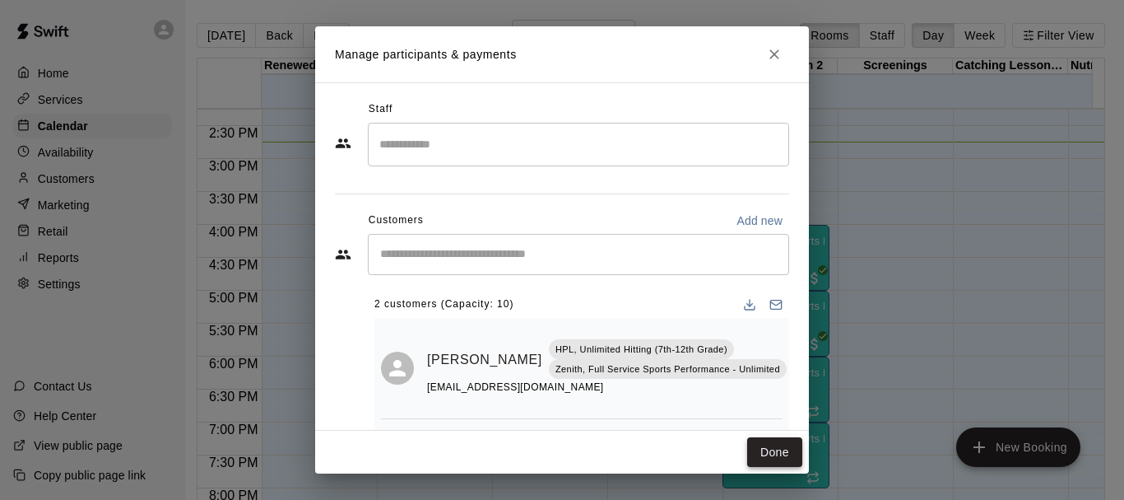
click at [778, 458] on button "Done" at bounding box center [774, 452] width 55 height 30
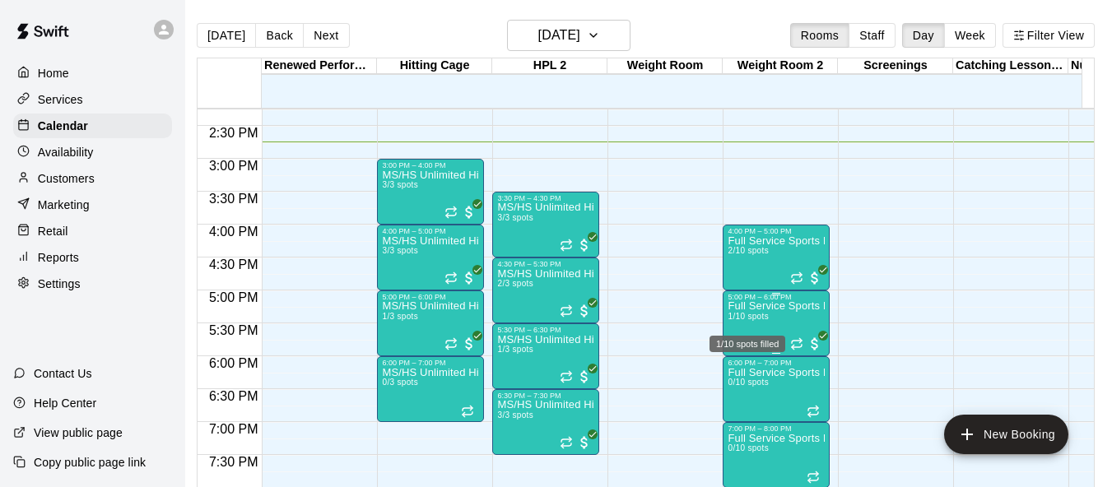
click at [749, 321] on span "1/10 spots" at bounding box center [748, 316] width 40 height 9
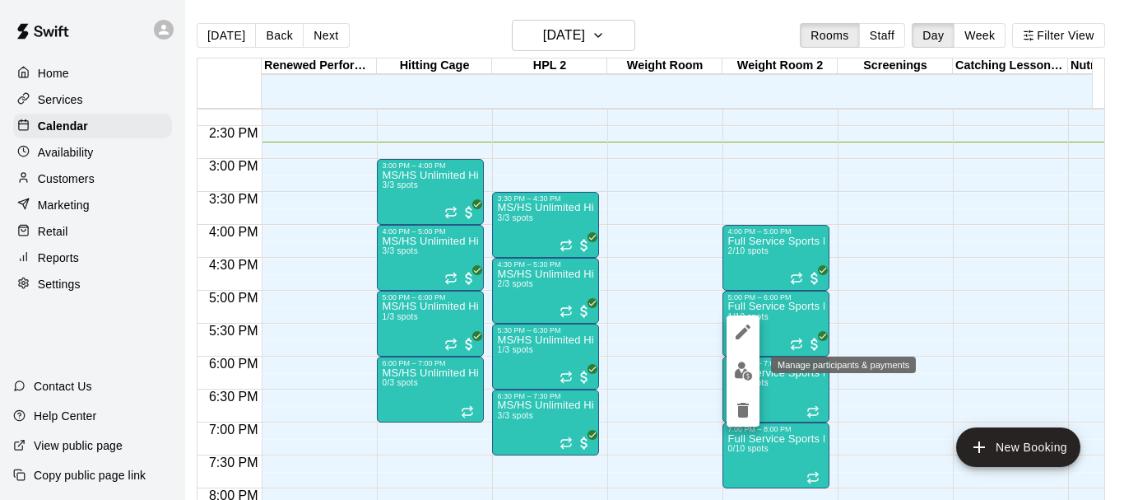
click at [742, 365] on img "edit" at bounding box center [743, 370] width 19 height 19
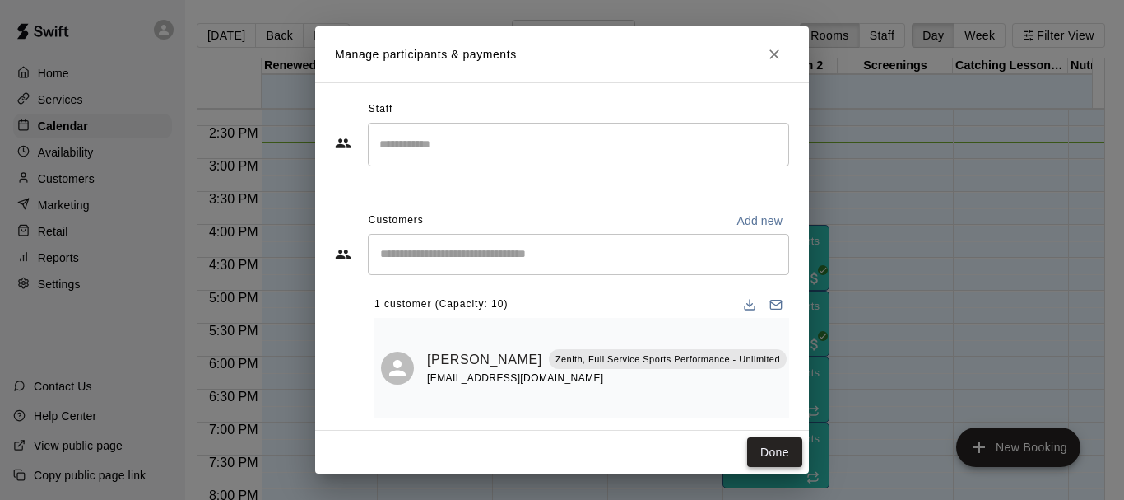
click at [775, 449] on button "Done" at bounding box center [774, 452] width 55 height 30
